Goal: Task Accomplishment & Management: Use online tool/utility

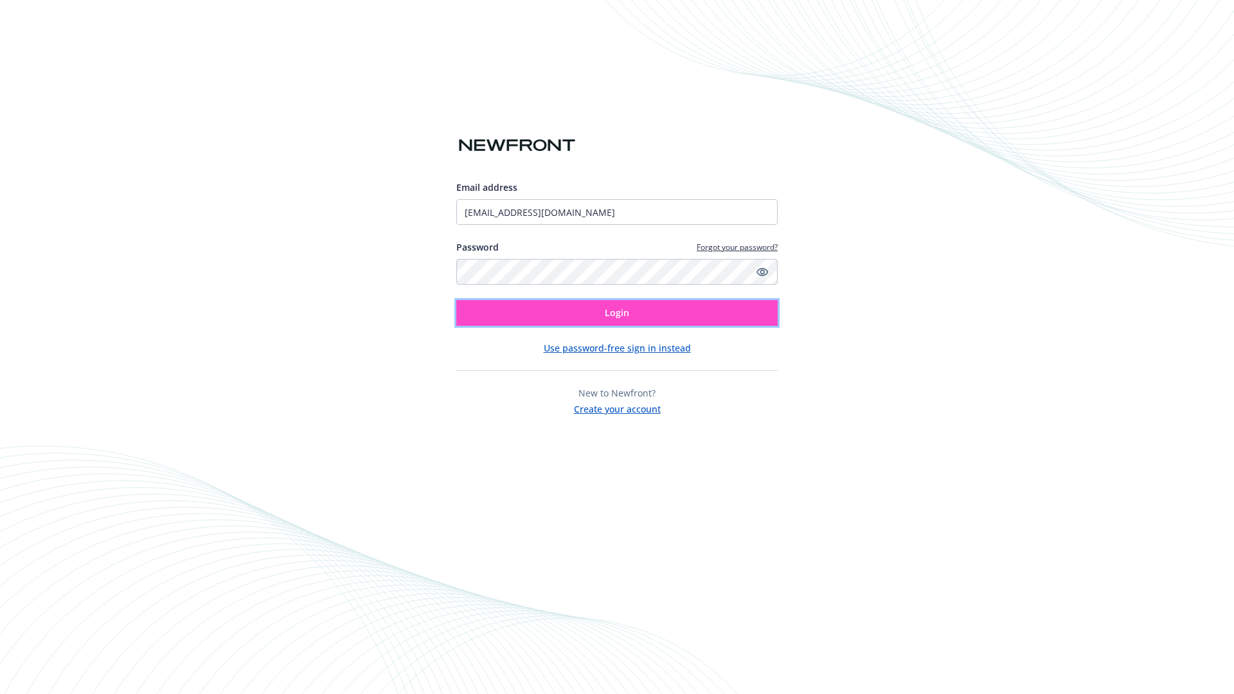
click at [617, 313] on span "Login" at bounding box center [617, 313] width 24 height 12
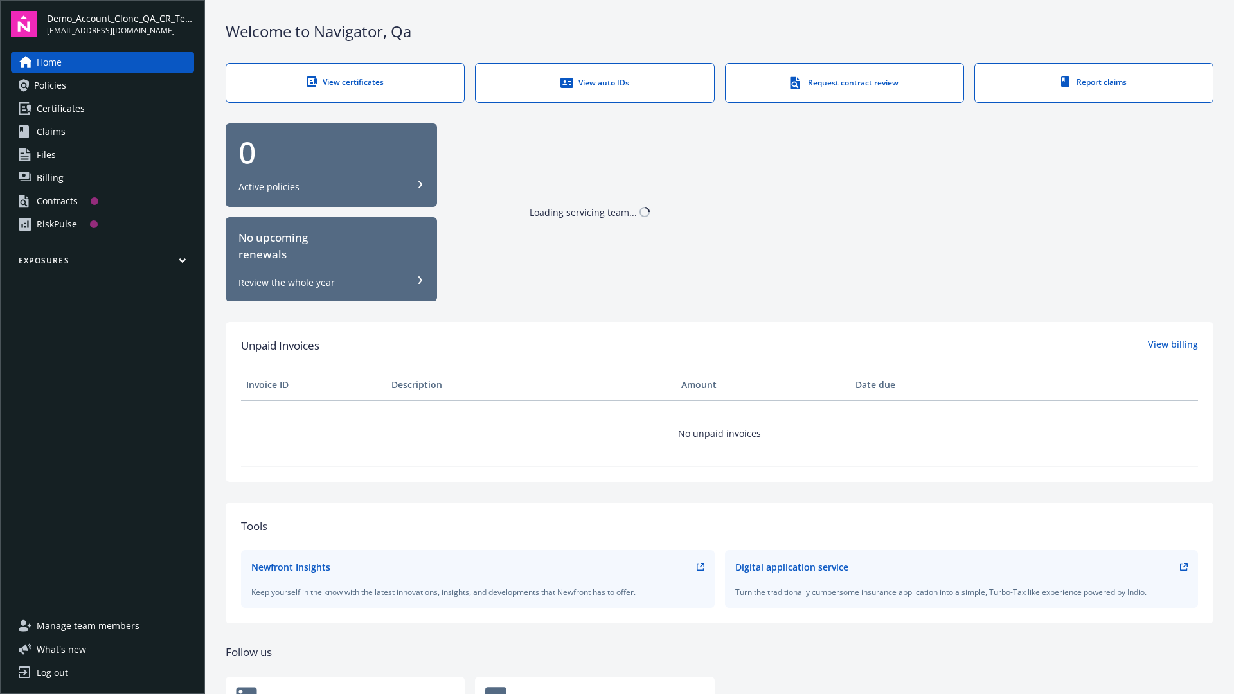
click at [120, 24] on span "Demo_Account_Clone_QA_CR_Tests_Prospect" at bounding box center [120, 18] width 147 height 13
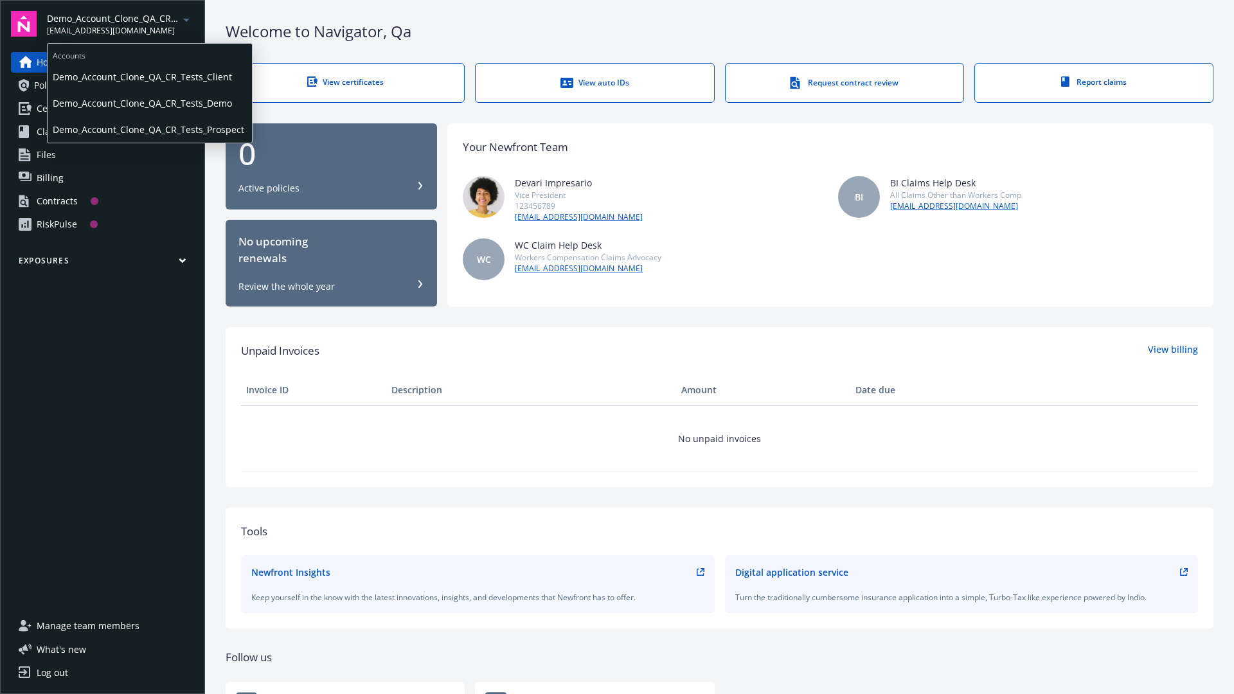
click at [148, 76] on span "Demo_Account_Clone_QA_CR_Tests_Client" at bounding box center [150, 77] width 194 height 26
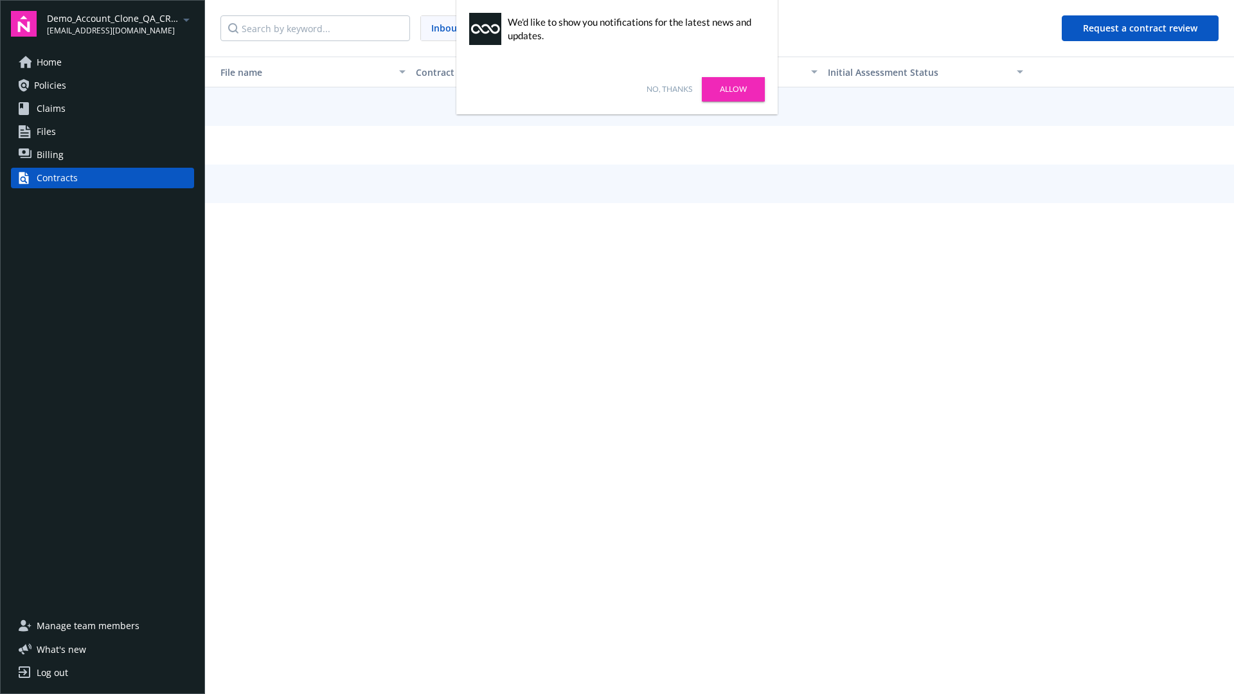
click at [669, 89] on link "No, thanks" at bounding box center [670, 90] width 46 height 12
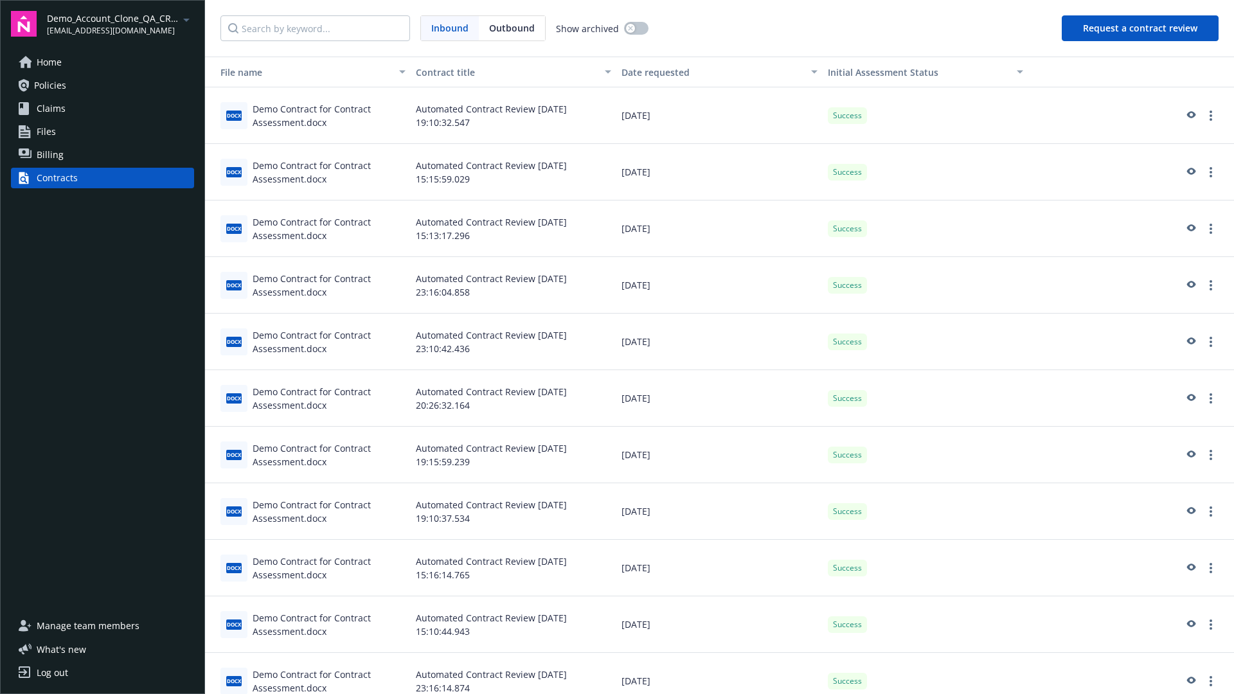
click at [1141, 28] on button "Request a contract review" at bounding box center [1140, 28] width 157 height 26
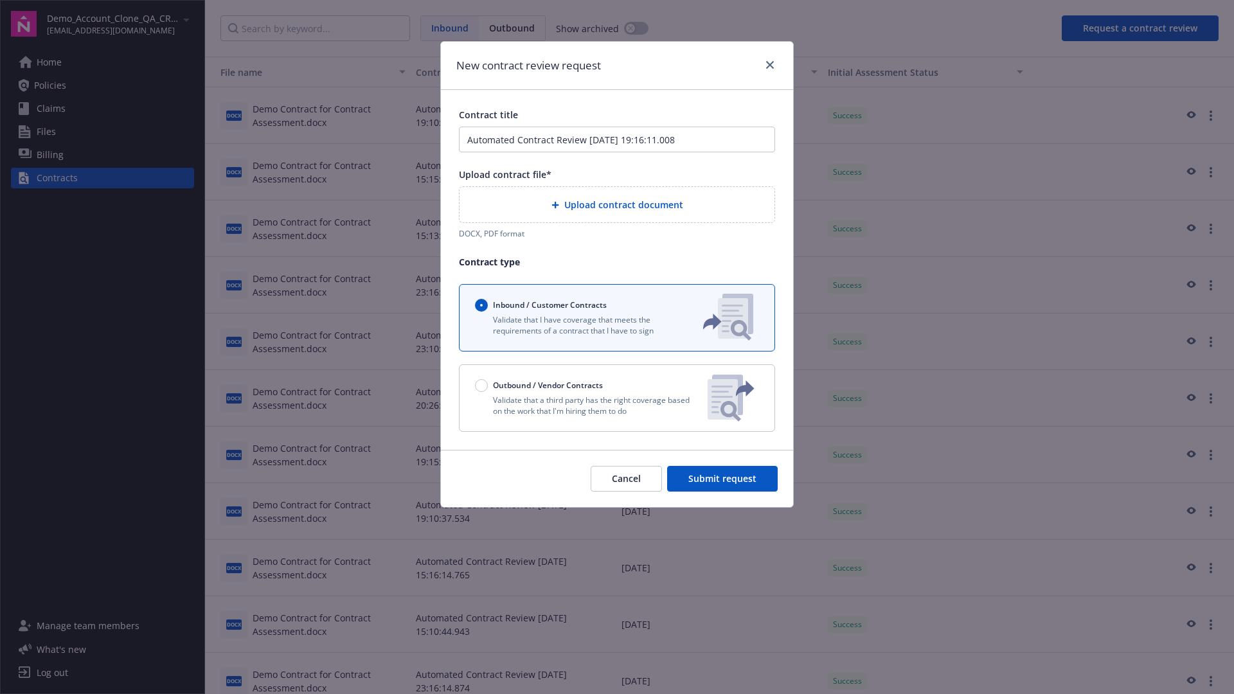
type input "Automated Contract Review [DATE] 19:16:11.008"
click at [617, 398] on p "Validate that a third party has the right coverage based on the work that I'm h…" at bounding box center [586, 406] width 222 height 22
radio input "false"
radio input "true"
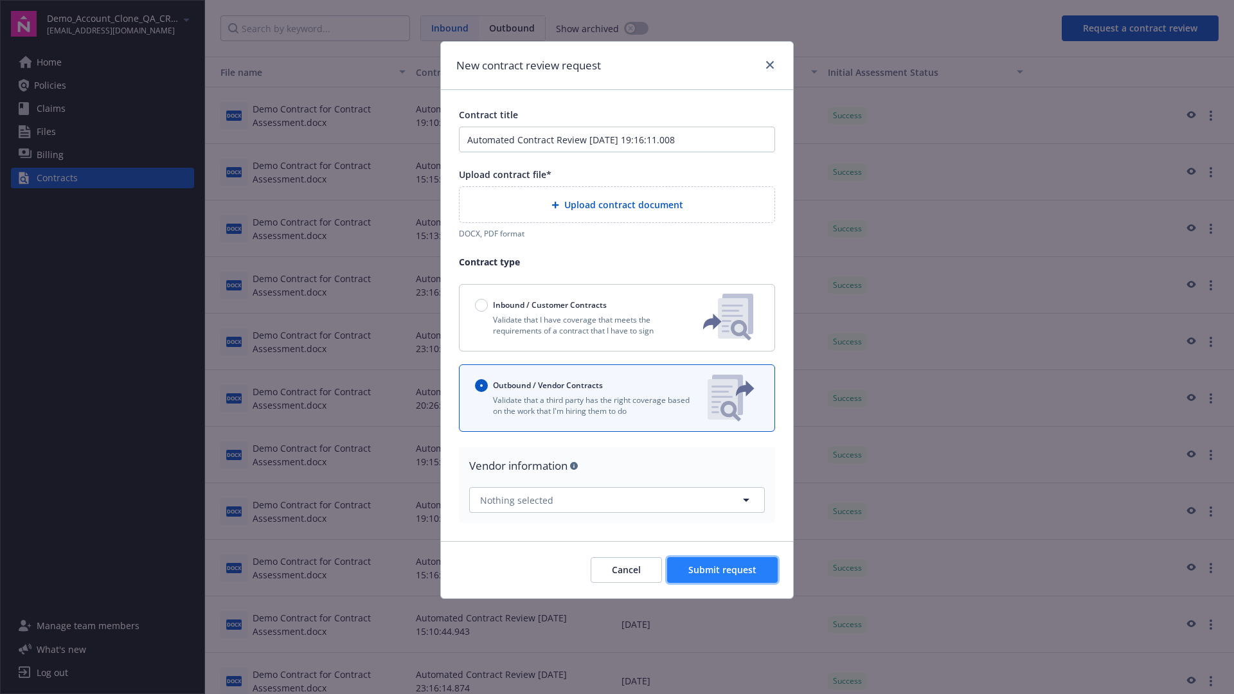
click at [723, 564] on span "Submit request" at bounding box center [722, 570] width 68 height 12
